Goal: Use online tool/utility: Utilize a website feature to perform a specific function

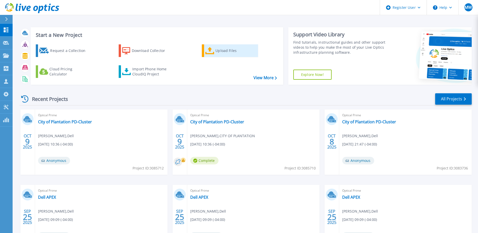
click at [225, 50] on div "Upload Files" at bounding box center [235, 51] width 40 height 10
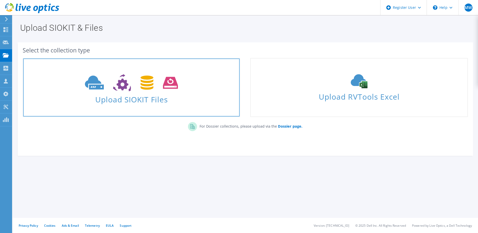
click at [169, 89] on icon at bounding box center [131, 82] width 93 height 17
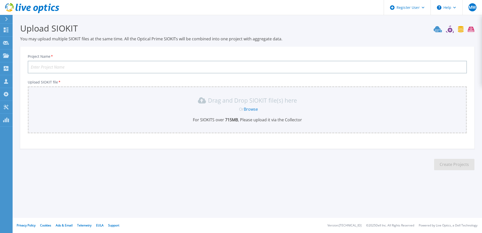
click at [254, 109] on link "Browse" at bounding box center [251, 109] width 14 height 6
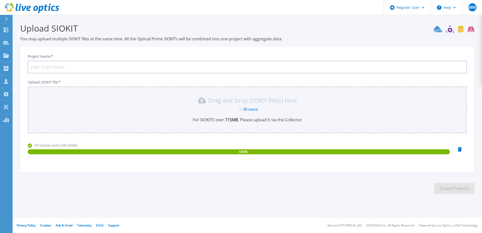
click at [165, 69] on input "Project Name *" at bounding box center [247, 67] width 439 height 13
type input "City of Plantation PD-Cluster"
click at [280, 173] on section "Upload SIOKIT You may upload multiple SIOKIT files at the same time. All the Op…" at bounding box center [247, 110] width 469 height 190
click at [456, 189] on button "Create Projects" at bounding box center [454, 188] width 40 height 11
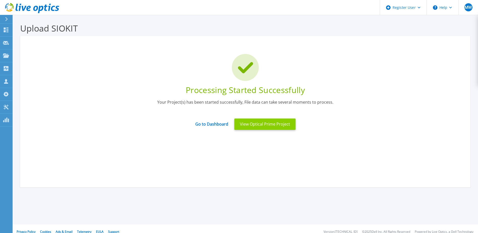
click at [268, 124] on button "View Optical Prime Project" at bounding box center [264, 123] width 61 height 11
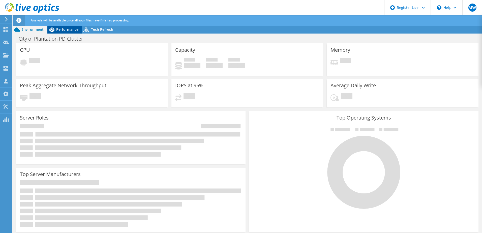
click at [73, 29] on span "Performance" at bounding box center [67, 29] width 22 height 5
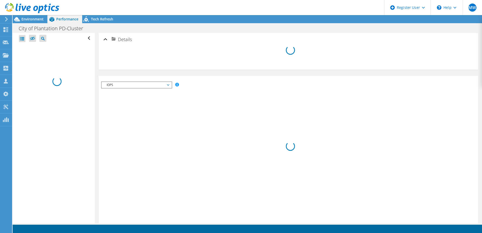
radio input "true"
radio input "false"
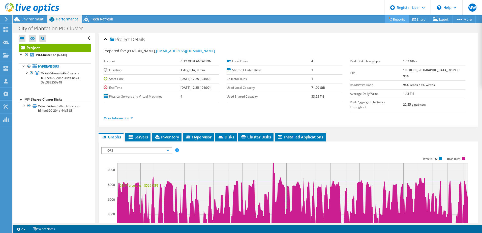
click at [398, 19] on link "Reports" at bounding box center [396, 19] width 24 height 8
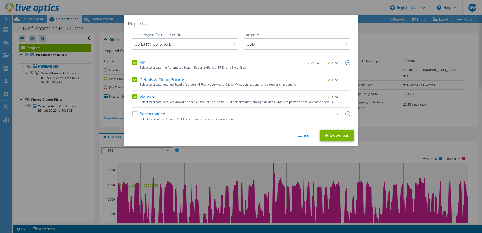
click at [139, 115] on label "Performance" at bounding box center [148, 113] width 33 height 5
click at [0, 0] on input "Performance" at bounding box center [0, 0] width 0 height 0
click at [334, 137] on link "Download" at bounding box center [337, 135] width 34 height 11
drag, startPoint x: 323, startPoint y: 23, endPoint x: 336, endPoint y: 141, distance: 119.1
click at [323, 23] on div "Reports" at bounding box center [241, 23] width 226 height 7
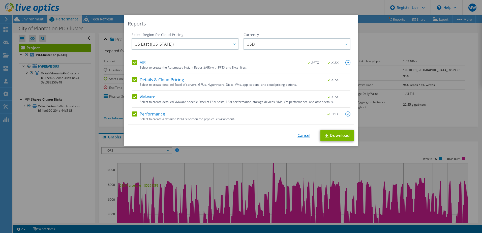
click at [303, 136] on link "Cancel" at bounding box center [303, 135] width 13 height 5
